Goal: Task Accomplishment & Management: Use online tool/utility

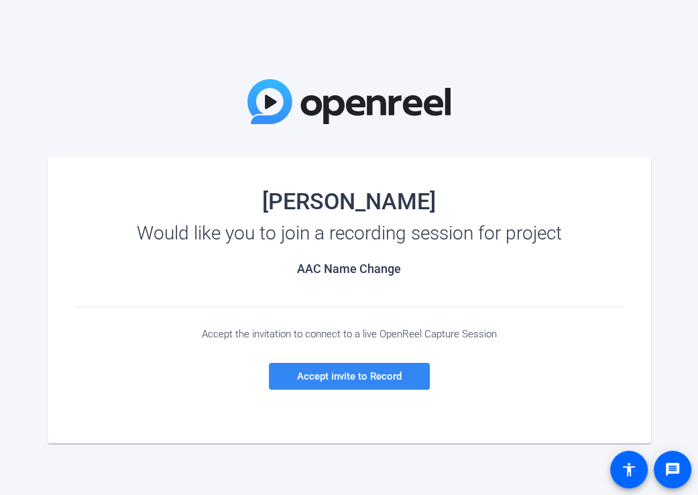
click at [346, 373] on span "Accept invite to Record" at bounding box center [349, 376] width 105 height 12
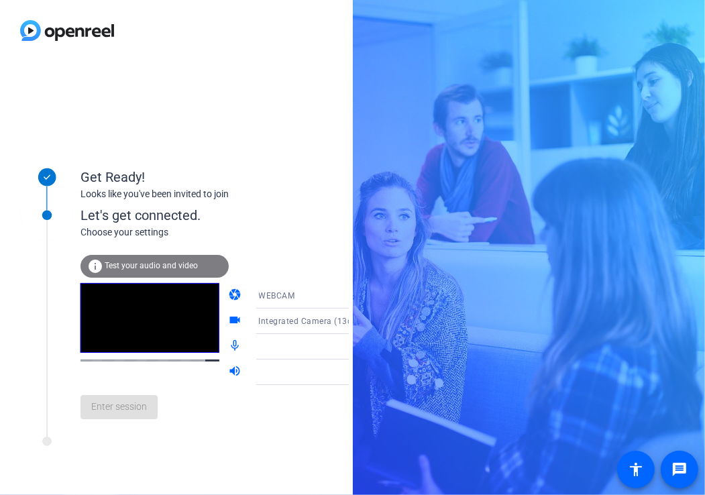
click at [145, 261] on span "Test your audio and video" at bounding box center [151, 265] width 93 height 9
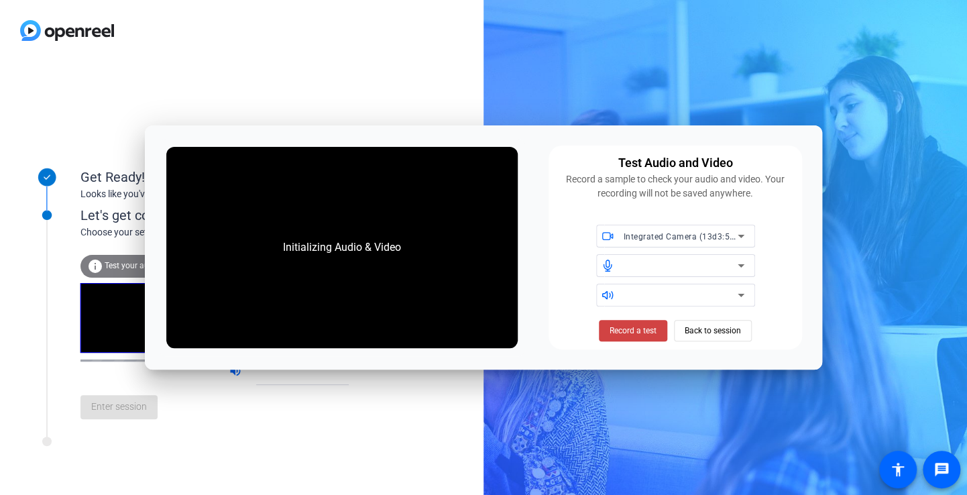
drag, startPoint x: 709, startPoint y: 328, endPoint x: 607, endPoint y: 142, distance: 212.5
click at [607, 142] on div "Initializing Audio & Video Test Audio and Video Record a sample to check your a…" at bounding box center [483, 247] width 677 height 244
click at [698, 335] on span "Back to session" at bounding box center [713, 330] width 56 height 25
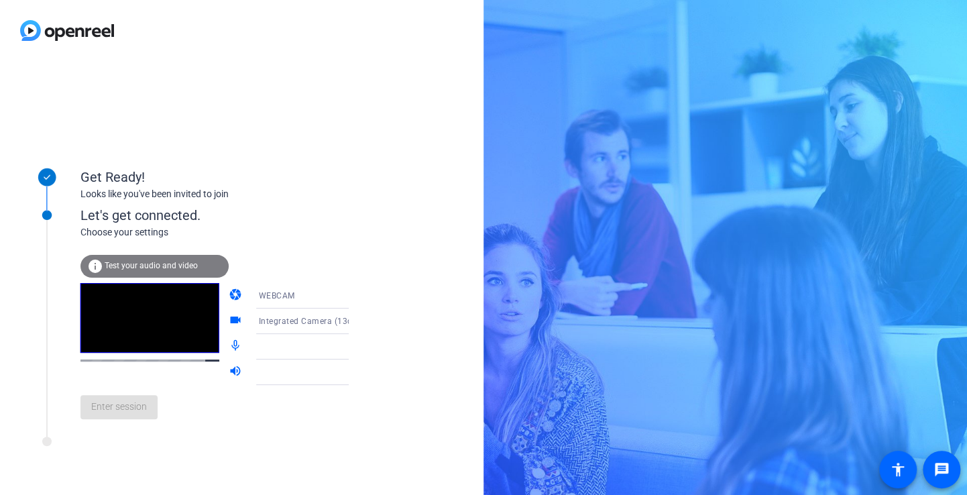
click at [133, 406] on div "Enter session" at bounding box center [228, 407] width 296 height 44
click at [354, 344] on icon at bounding box center [362, 347] width 16 height 16
click at [354, 346] on icon at bounding box center [362, 347] width 16 height 16
click at [359, 322] on icon at bounding box center [362, 321] width 7 height 3
click at [287, 345] on span "Integrated Camera (13d3:5406)" at bounding box center [291, 355] width 104 height 32
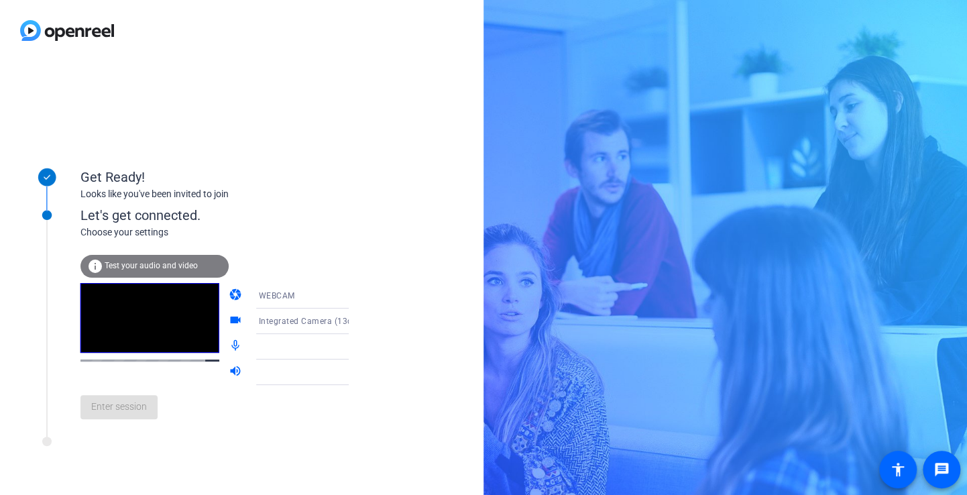
click at [248, 347] on div at bounding box center [312, 346] width 129 height 25
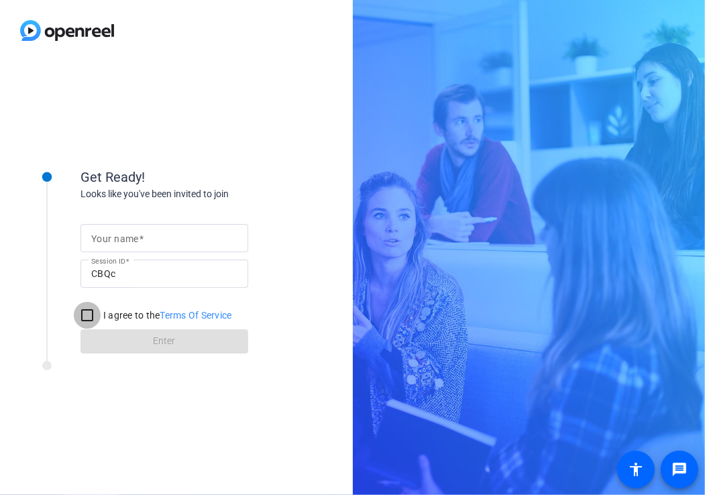
click at [86, 314] on input "I agree to the Terms Of Service" at bounding box center [87, 315] width 27 height 27
checkbox input "true"
click at [156, 243] on input "Your name" at bounding box center [164, 238] width 146 height 16
type input "kerry kennedy"
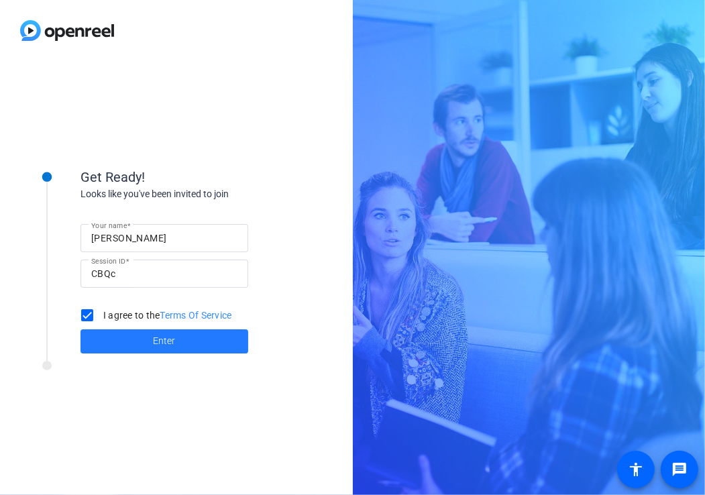
click at [156, 343] on span "Enter" at bounding box center [165, 341] width 22 height 14
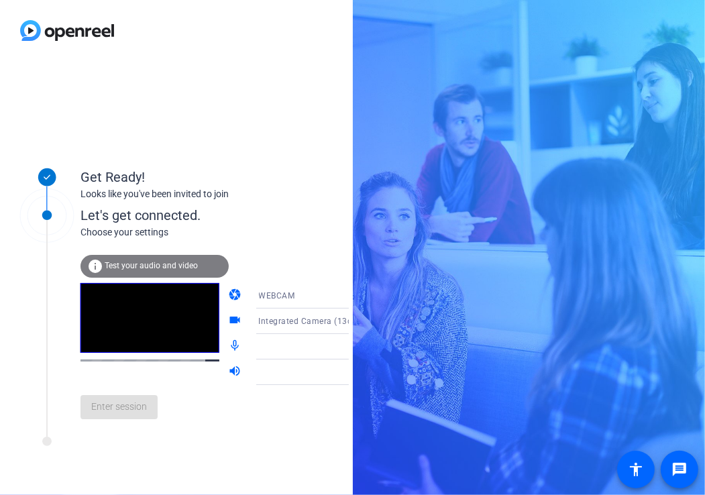
click at [296, 339] on div at bounding box center [309, 347] width 101 height 16
click at [359, 372] on icon at bounding box center [362, 372] width 7 height 3
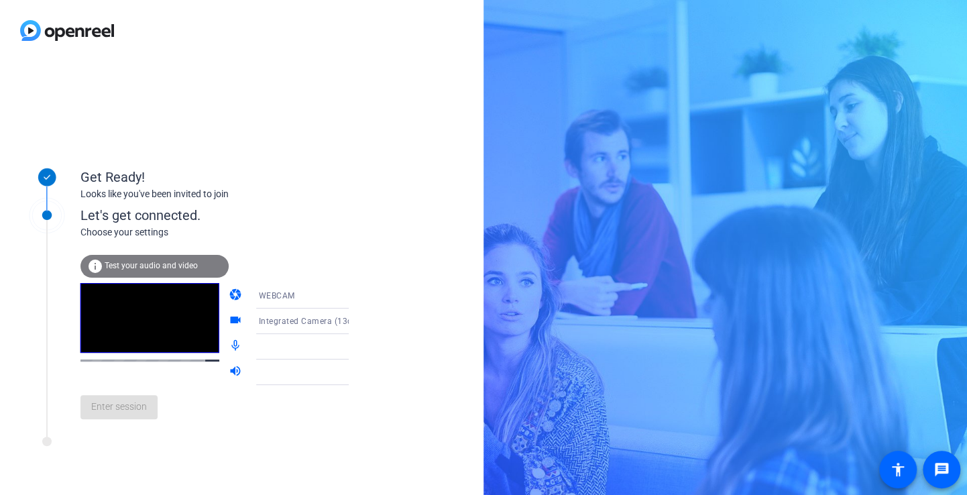
click at [280, 337] on div at bounding box center [312, 346] width 107 height 25
click at [113, 264] on span "Test your audio and video" at bounding box center [151, 265] width 93 height 9
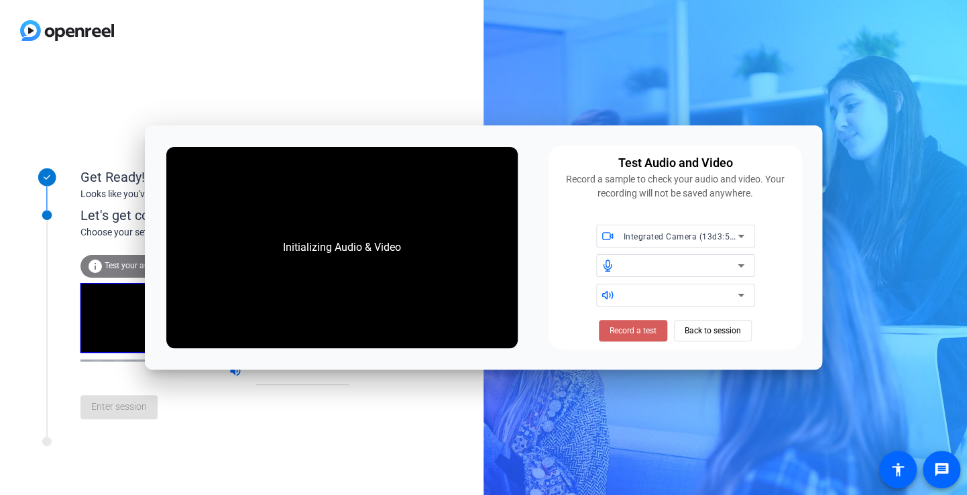
click at [645, 319] on span at bounding box center [633, 331] width 68 height 32
click at [639, 331] on span "Record a test" at bounding box center [633, 331] width 47 height 12
click at [704, 261] on icon at bounding box center [741, 266] width 16 height 16
click at [645, 331] on span "Record a test" at bounding box center [633, 331] width 47 height 12
click at [704, 269] on icon at bounding box center [741, 266] width 16 height 16
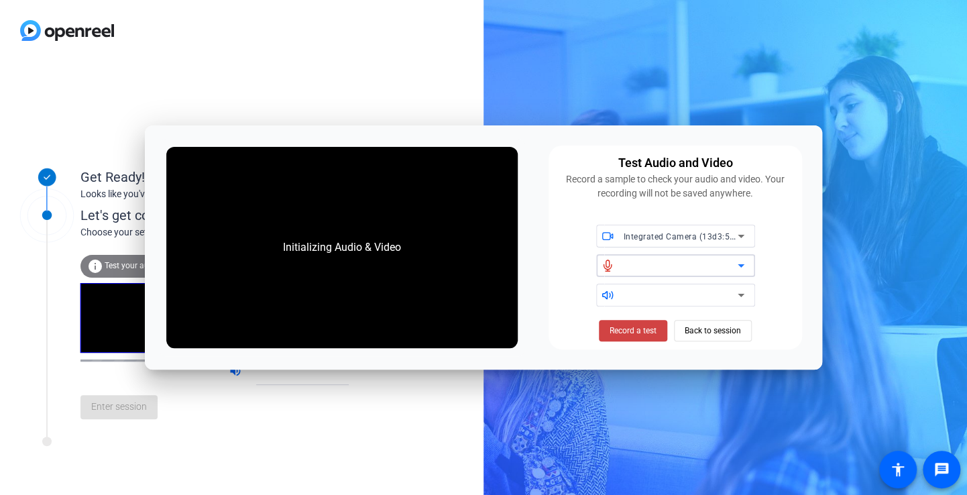
click at [704, 264] on icon at bounding box center [741, 266] width 16 height 16
click at [704, 327] on span "Back to session" at bounding box center [713, 330] width 56 height 25
